Goal: Navigation & Orientation: Understand site structure

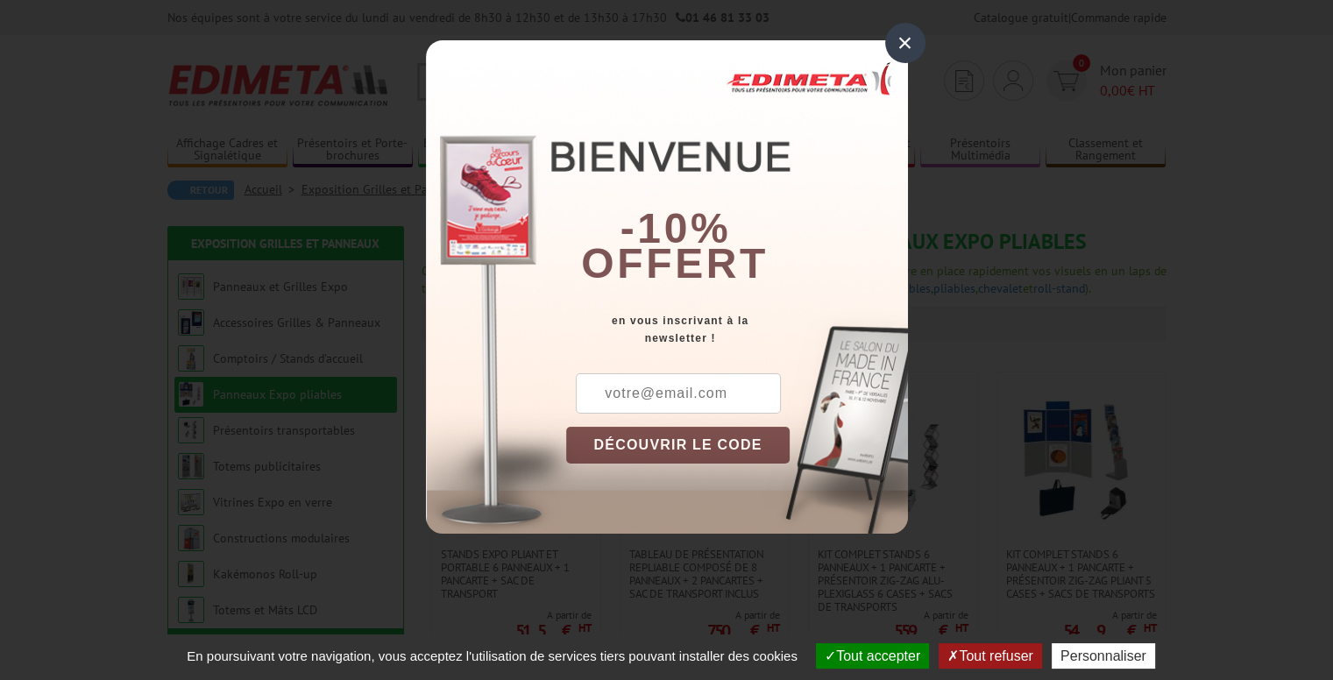
click at [899, 40] on div "×" at bounding box center [905, 43] width 40 height 40
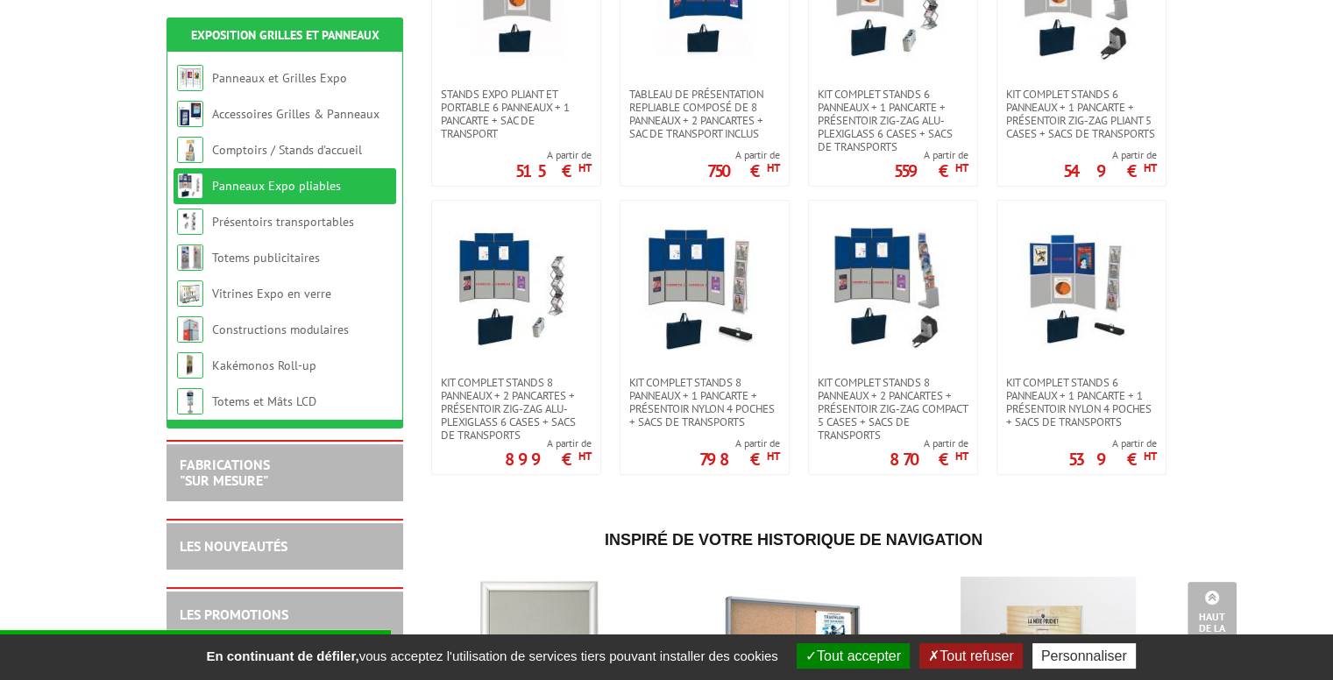
scroll to position [438, 0]
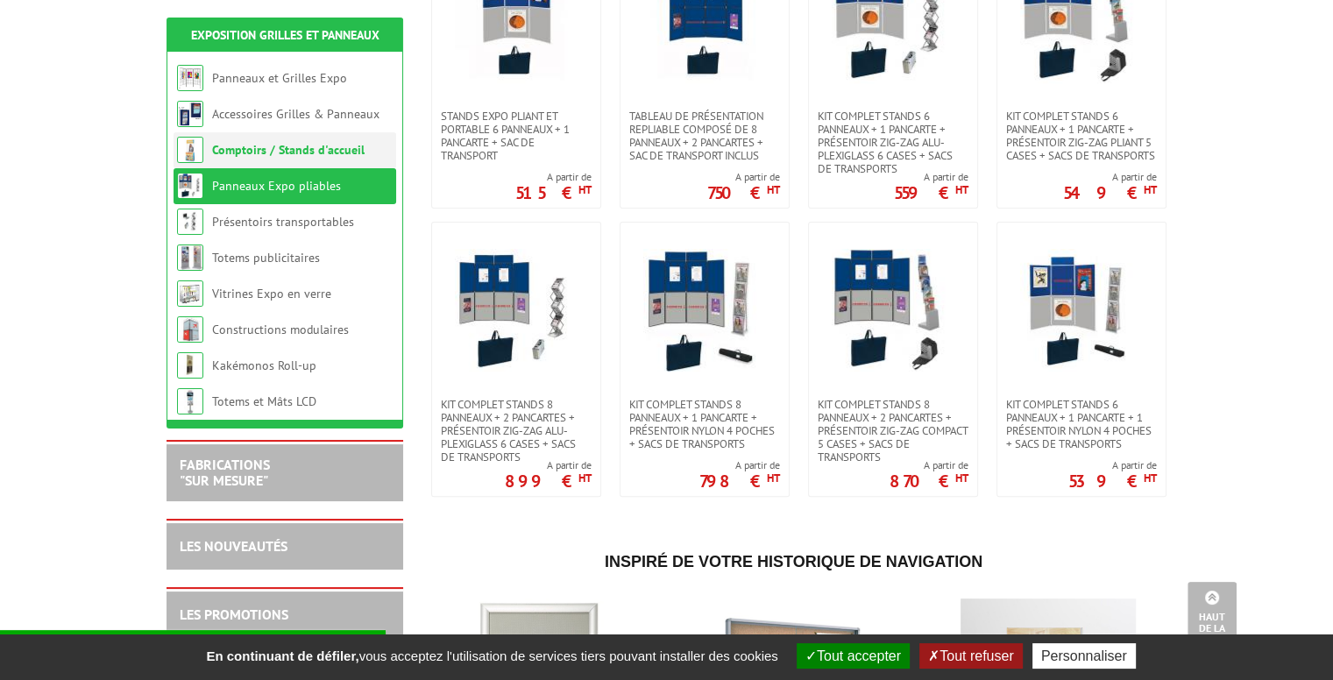
click at [273, 143] on link "Comptoirs / Stands d'accueil" at bounding box center [288, 150] width 152 height 16
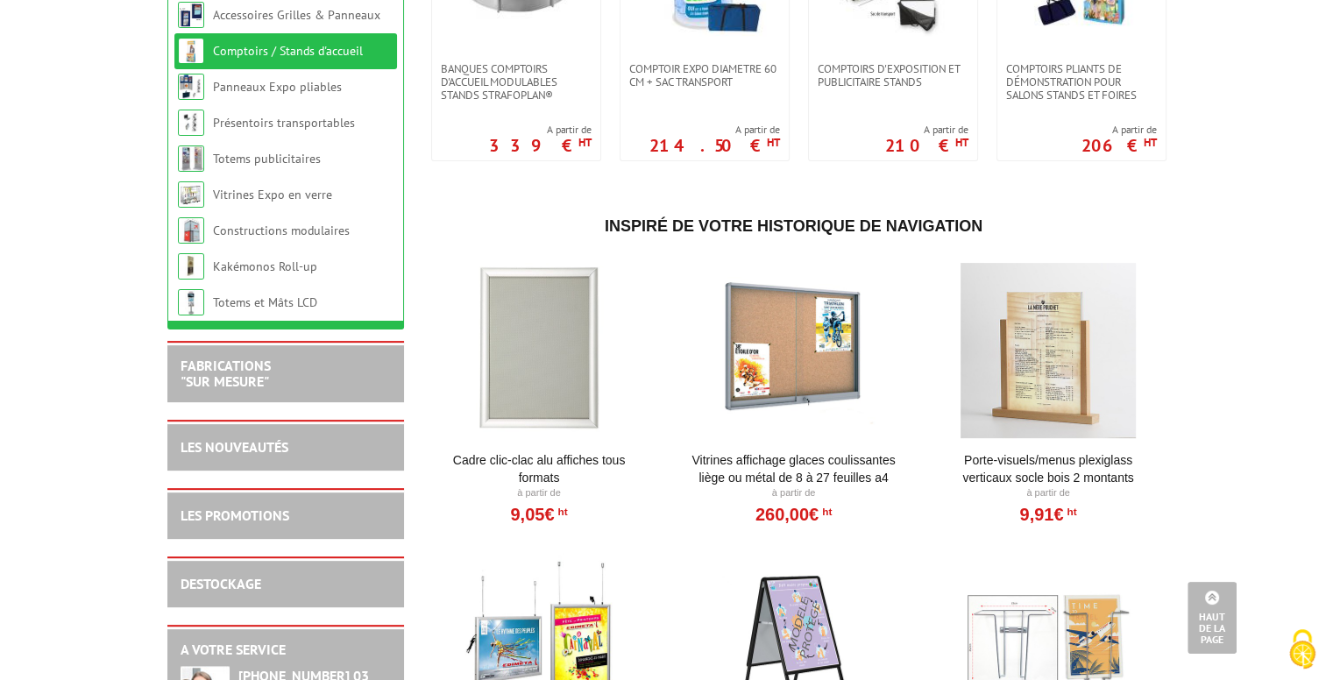
scroll to position [263, 0]
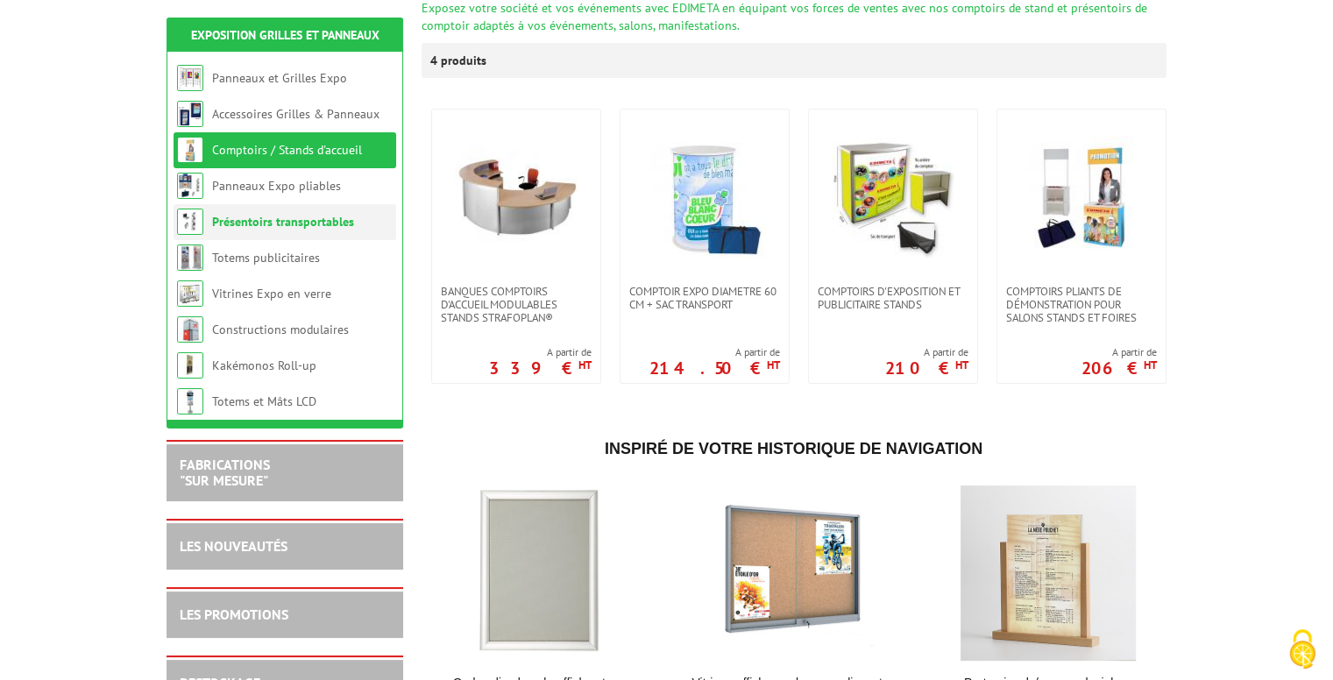
click at [310, 214] on link "Présentoirs transportables" at bounding box center [283, 222] width 142 height 16
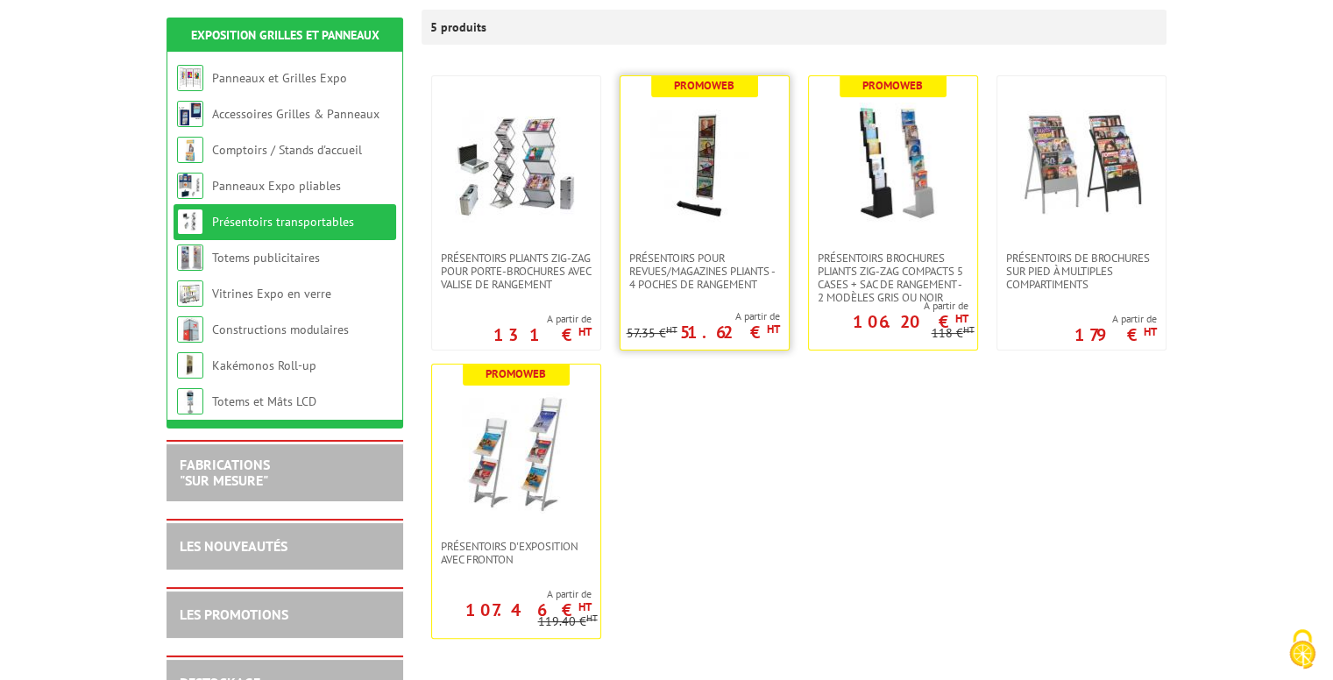
scroll to position [350, 0]
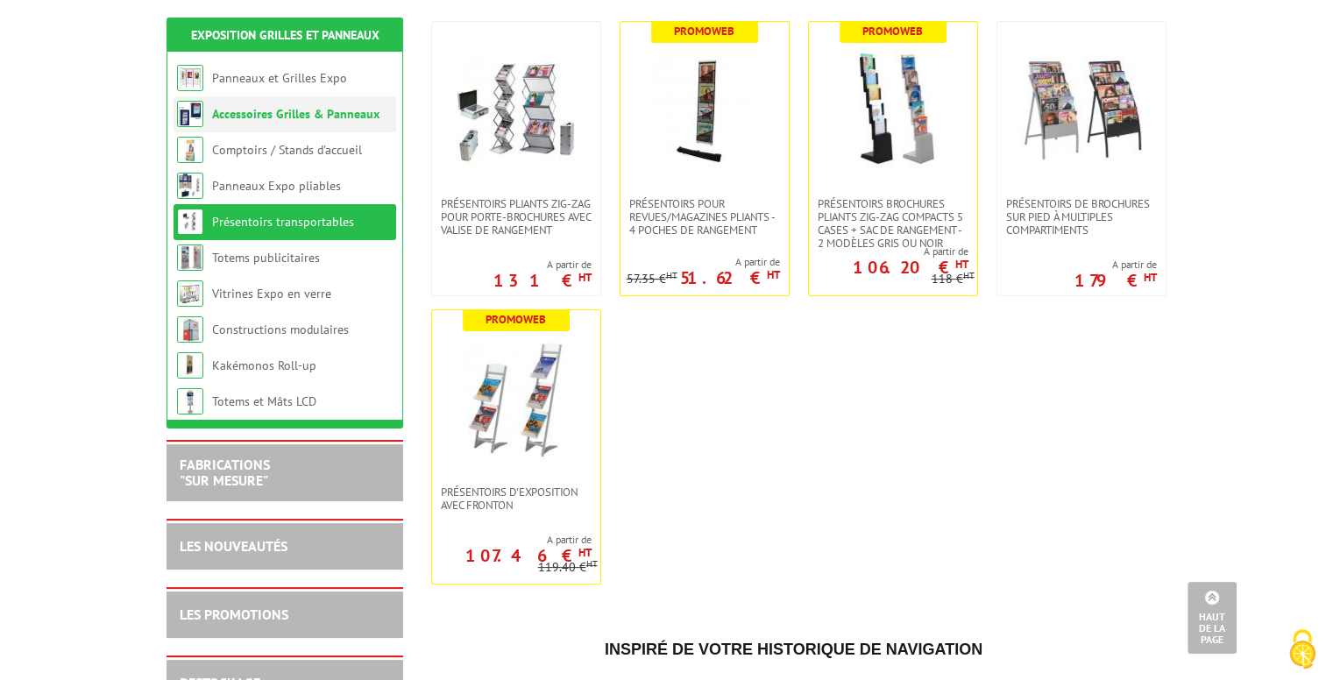
click at [303, 111] on link "Accessoires Grilles & Panneaux" at bounding box center [295, 114] width 167 height 16
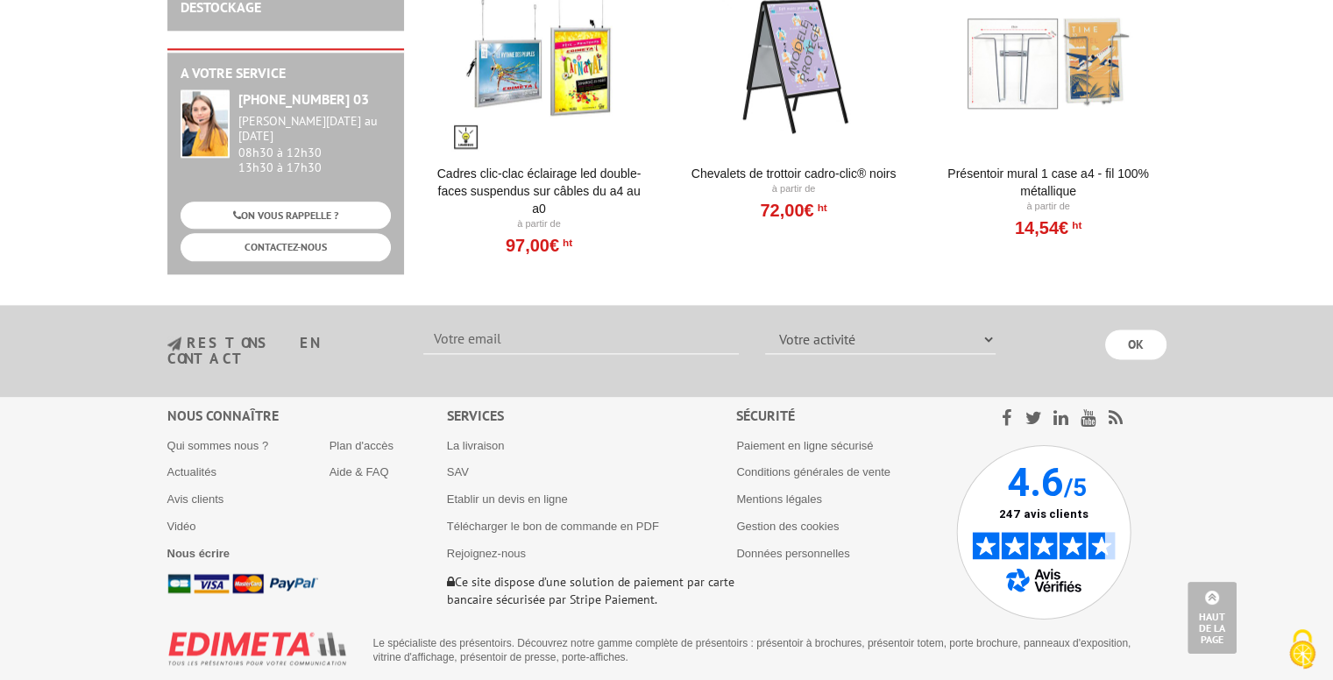
scroll to position [2230, 0]
